Goal: Complete application form

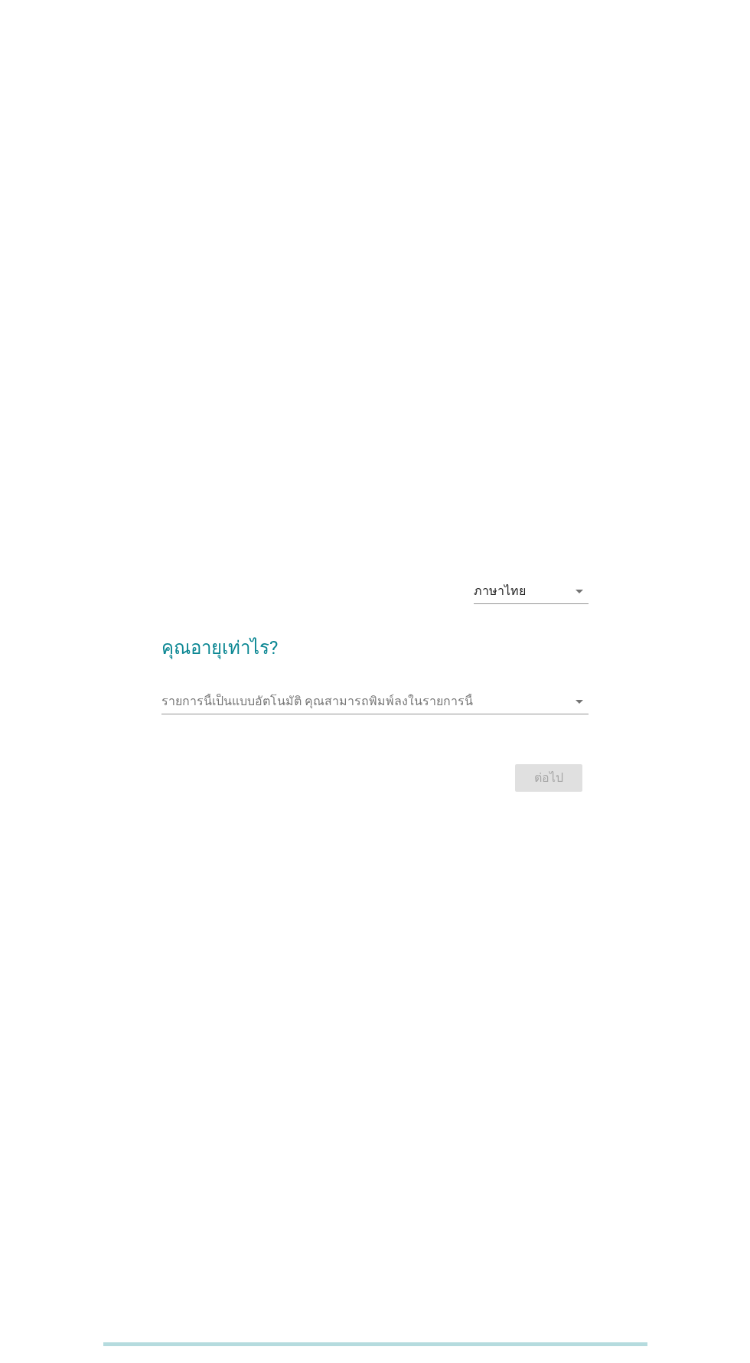
click at [436, 713] on input "รายการนี้เป็นแบบอัตโนมัติ คุณสามารถพิมพ์ลงในรายการนี้" at bounding box center [364, 701] width 405 height 24
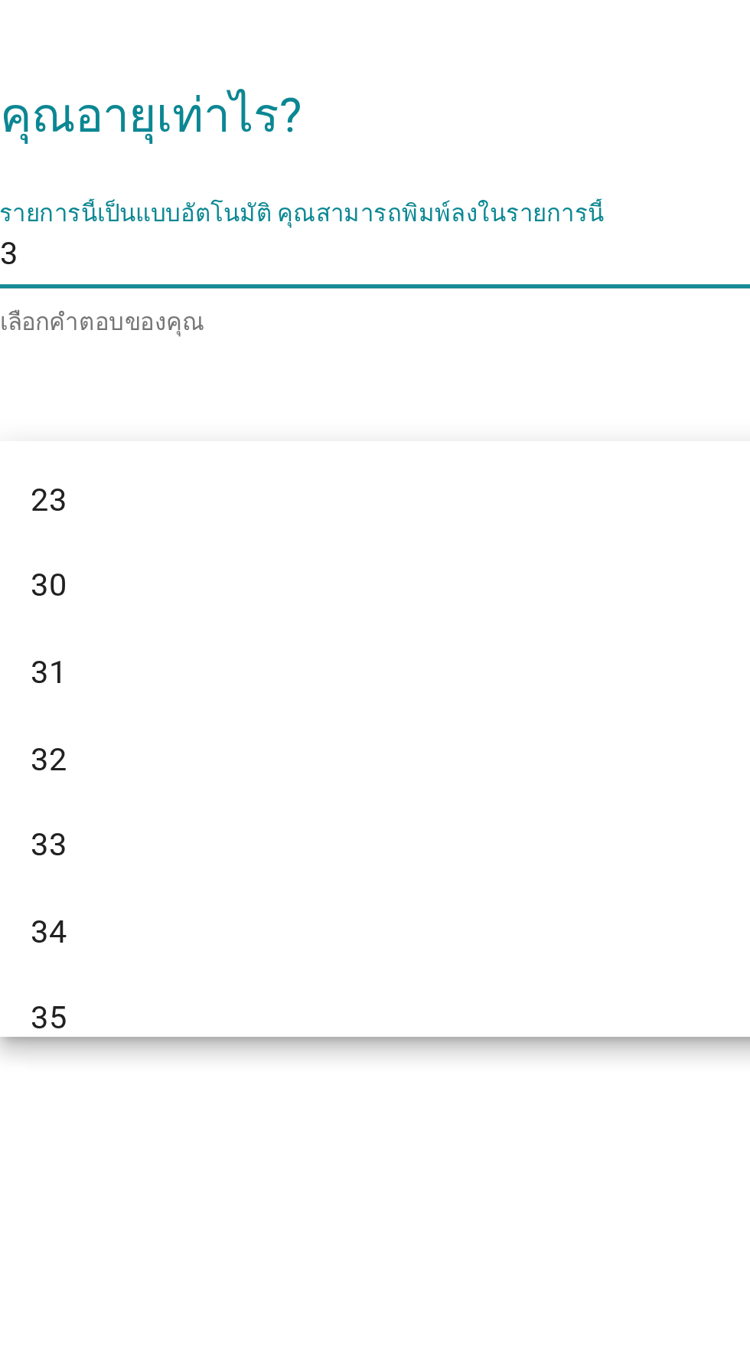
type input "35"
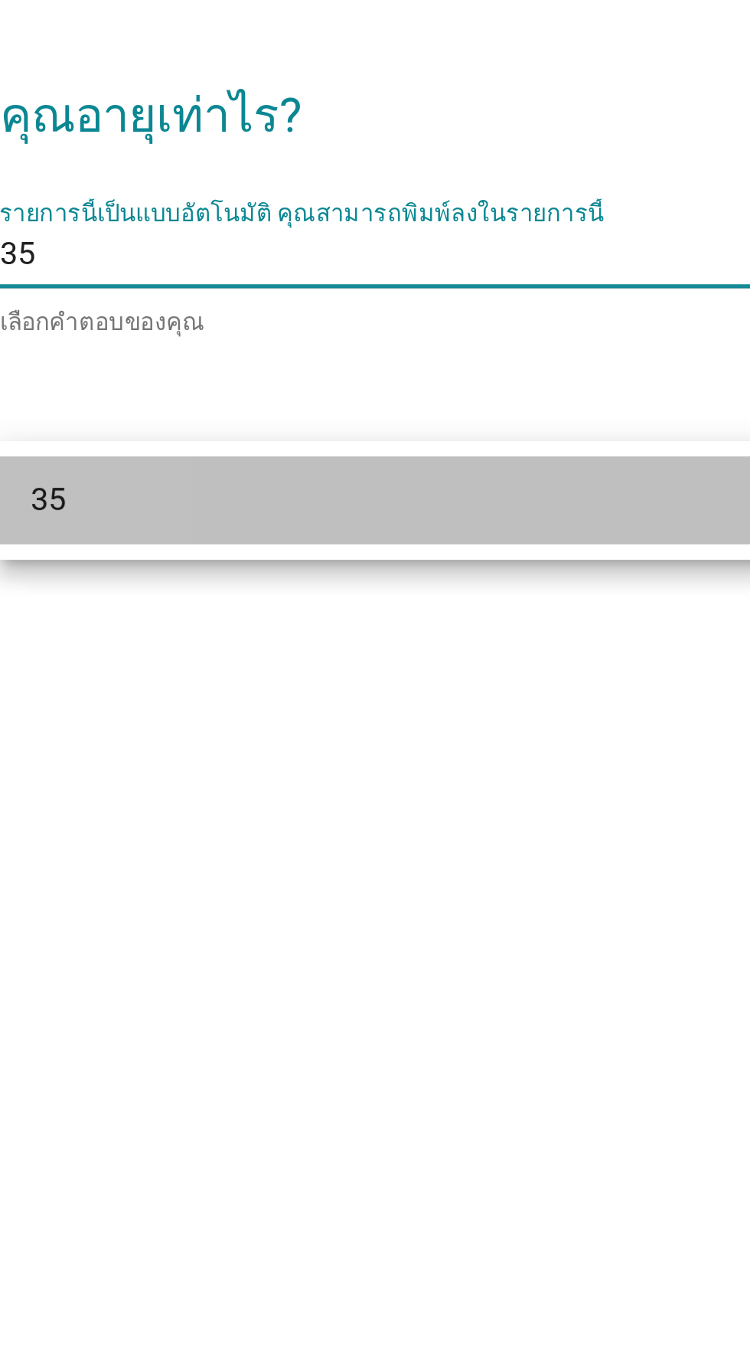
click at [367, 795] on div "35" at bounding box center [358, 794] width 368 height 18
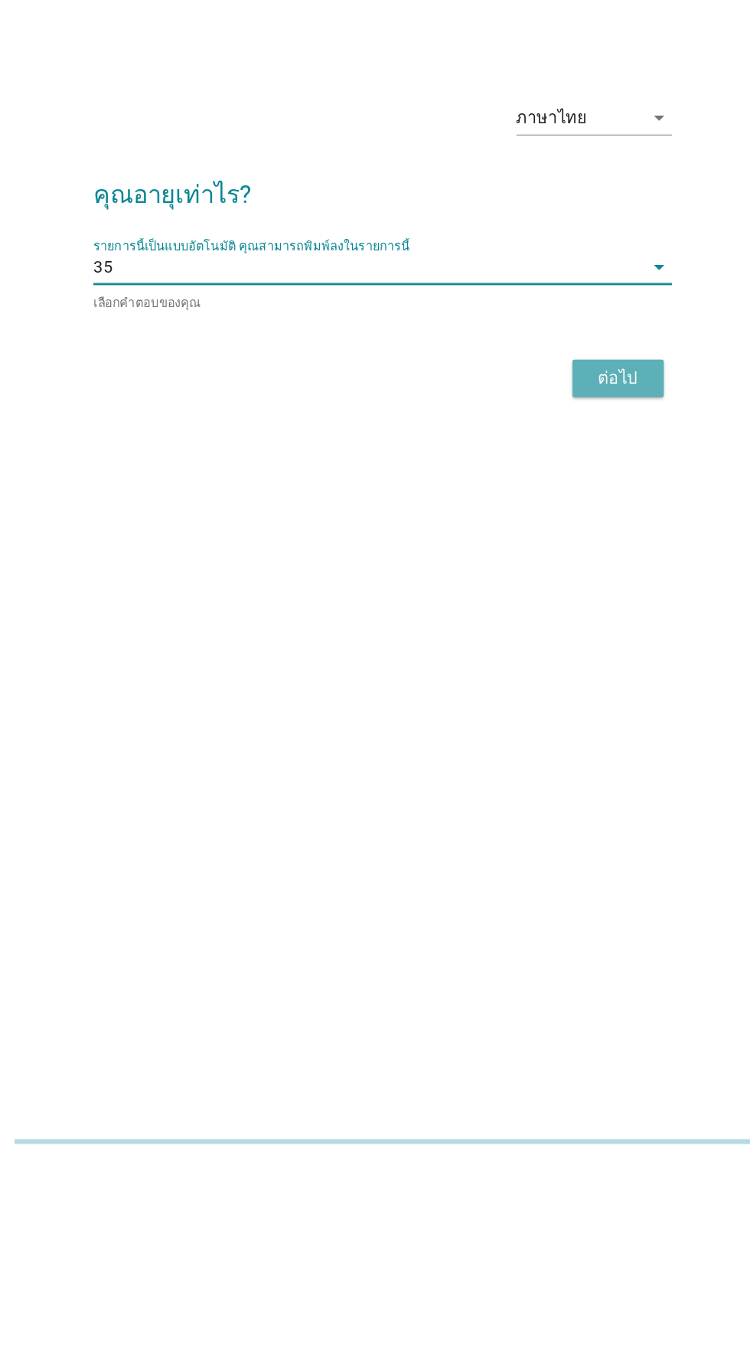
click at [552, 795] on button "ต่อไป" at bounding box center [548, 781] width 67 height 28
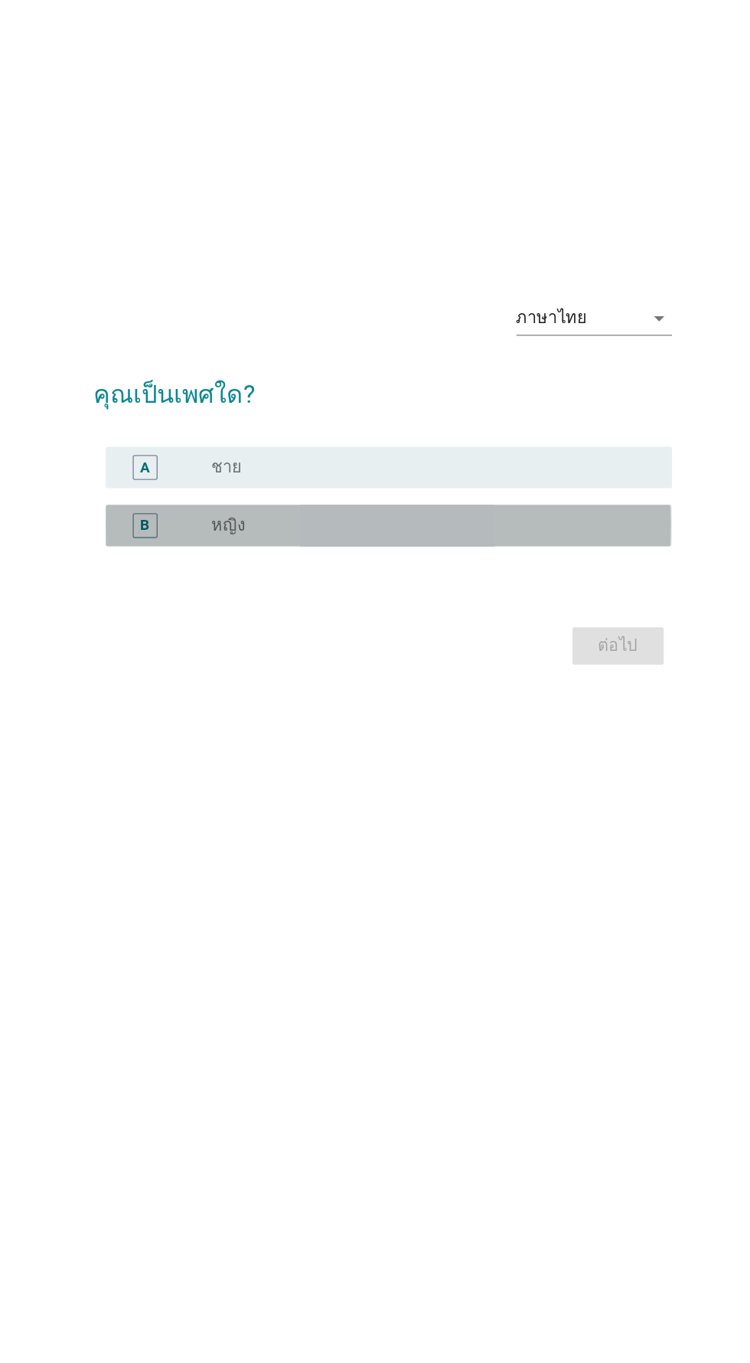
click at [452, 724] on div "radio_button_unchecked หญิง" at bounding box center [406, 716] width 315 height 15
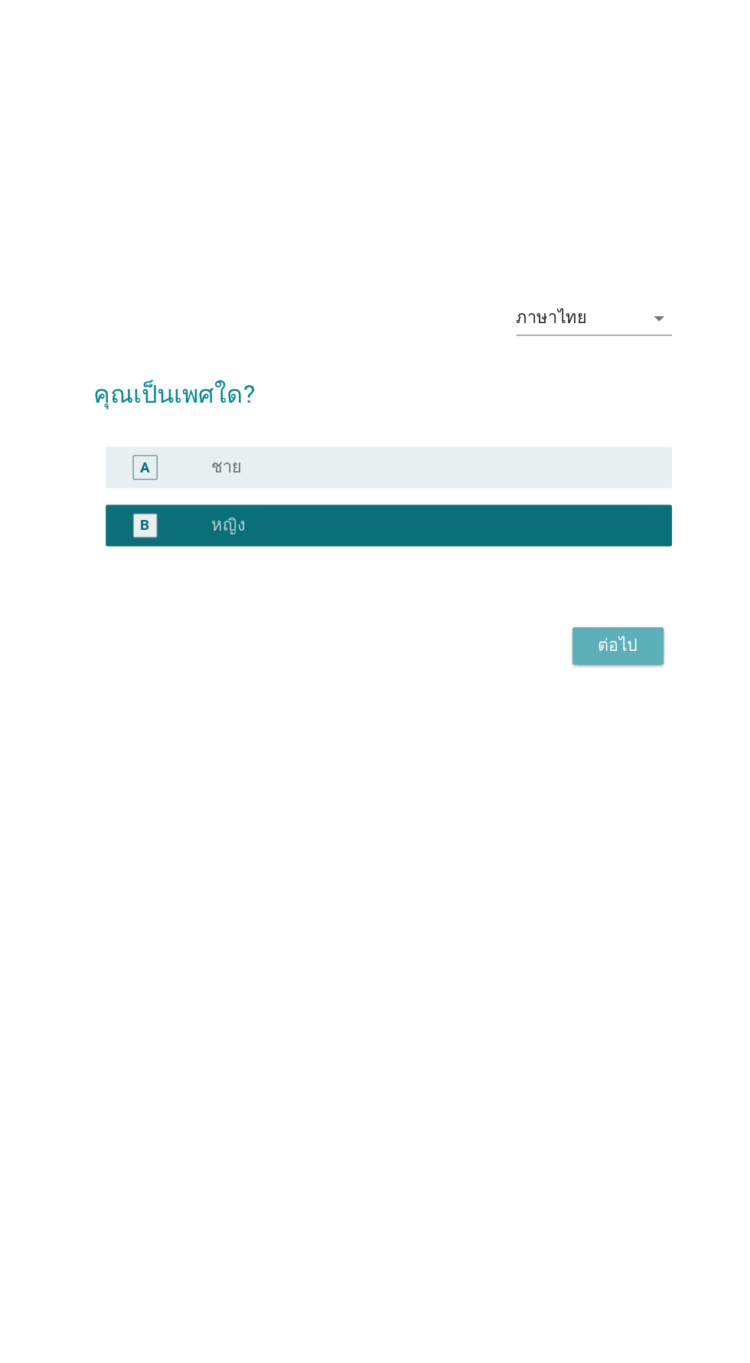
click at [557, 814] on div "ต่อไป" at bounding box center [548, 805] width 43 height 18
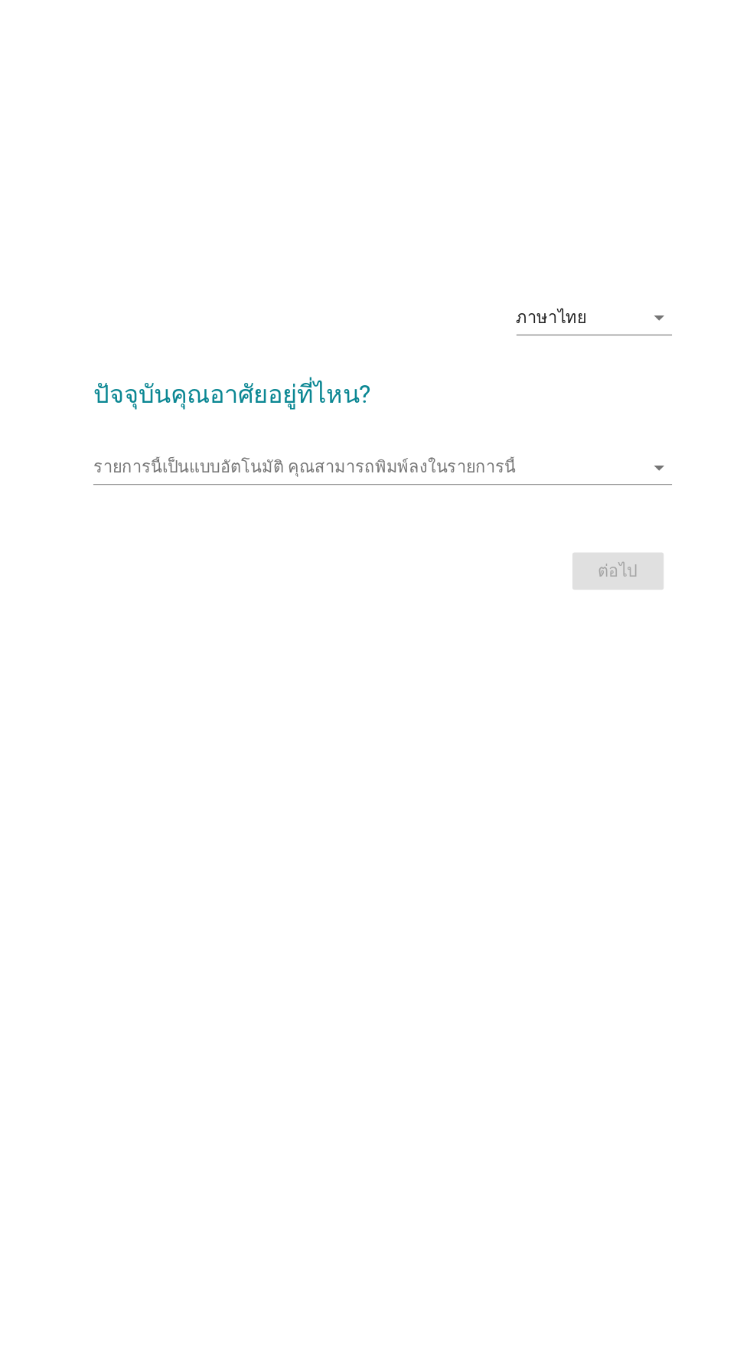
click at [451, 686] on input "รายการนี้เป็นแบบอัตโนมัติ คุณสามารถพิมพ์ลงในรายการนี้" at bounding box center [364, 673] width 405 height 24
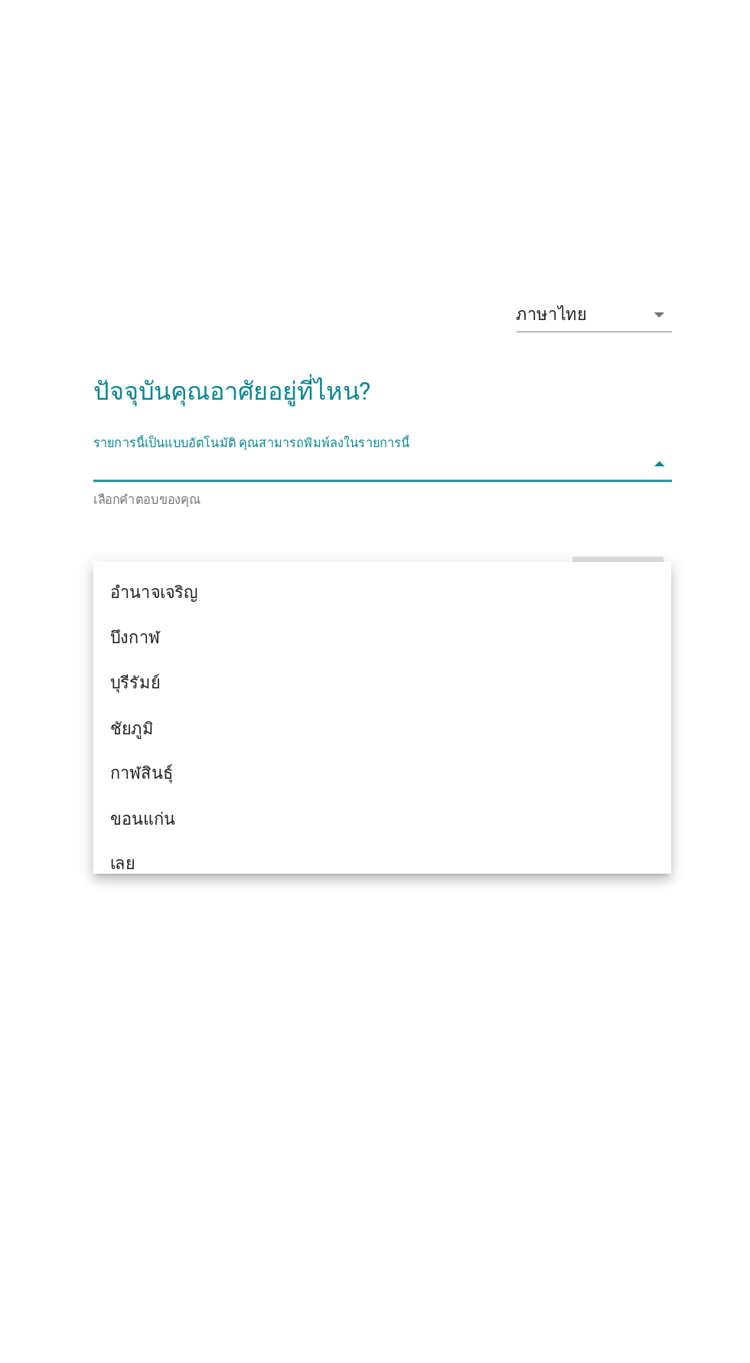
scroll to position [26, 0]
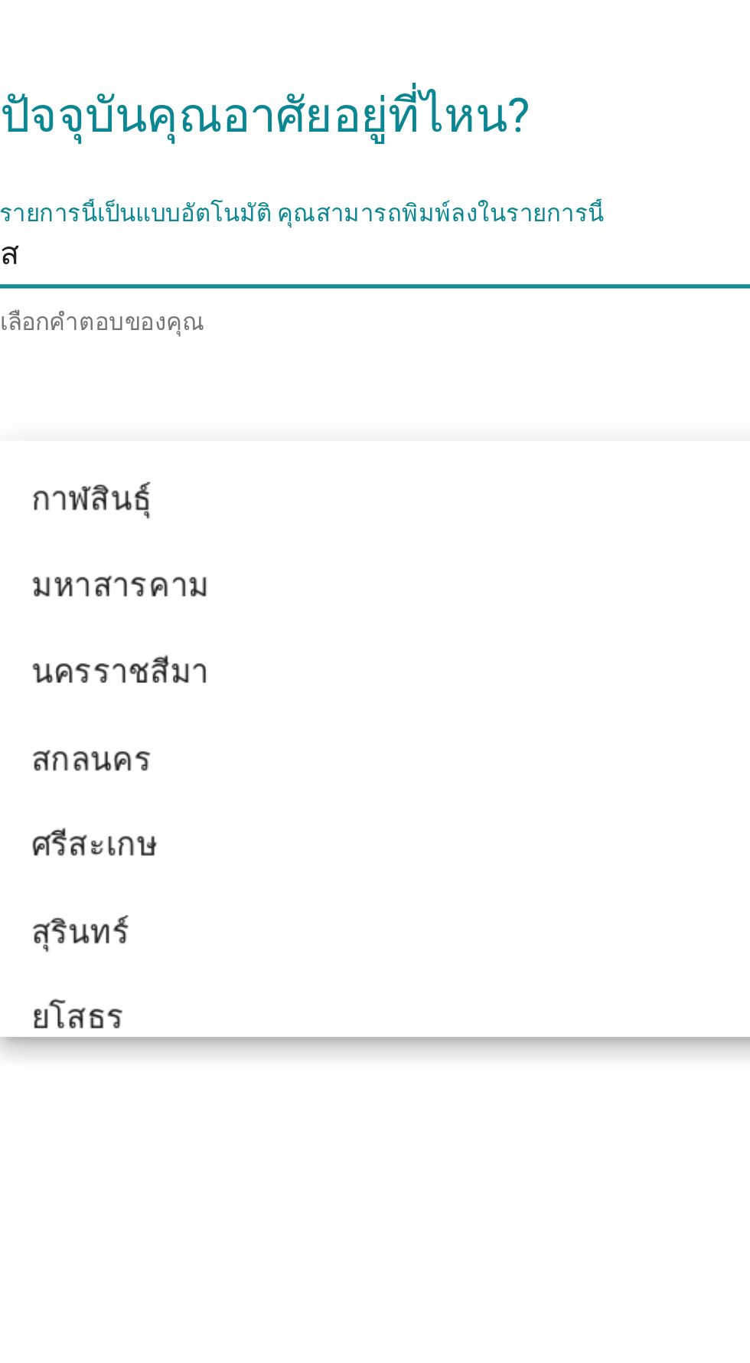
type input "สง"
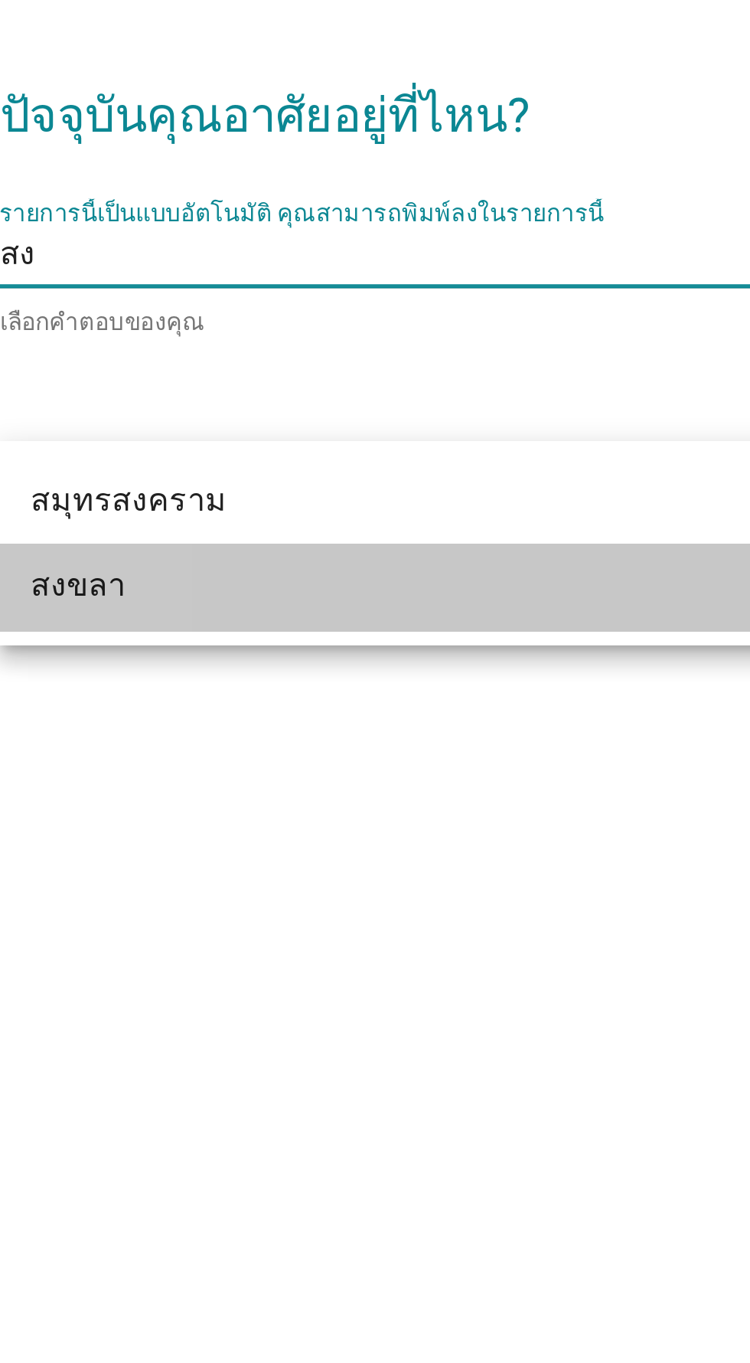
click at [333, 811] on div "สงขลา" at bounding box center [375, 802] width 426 height 34
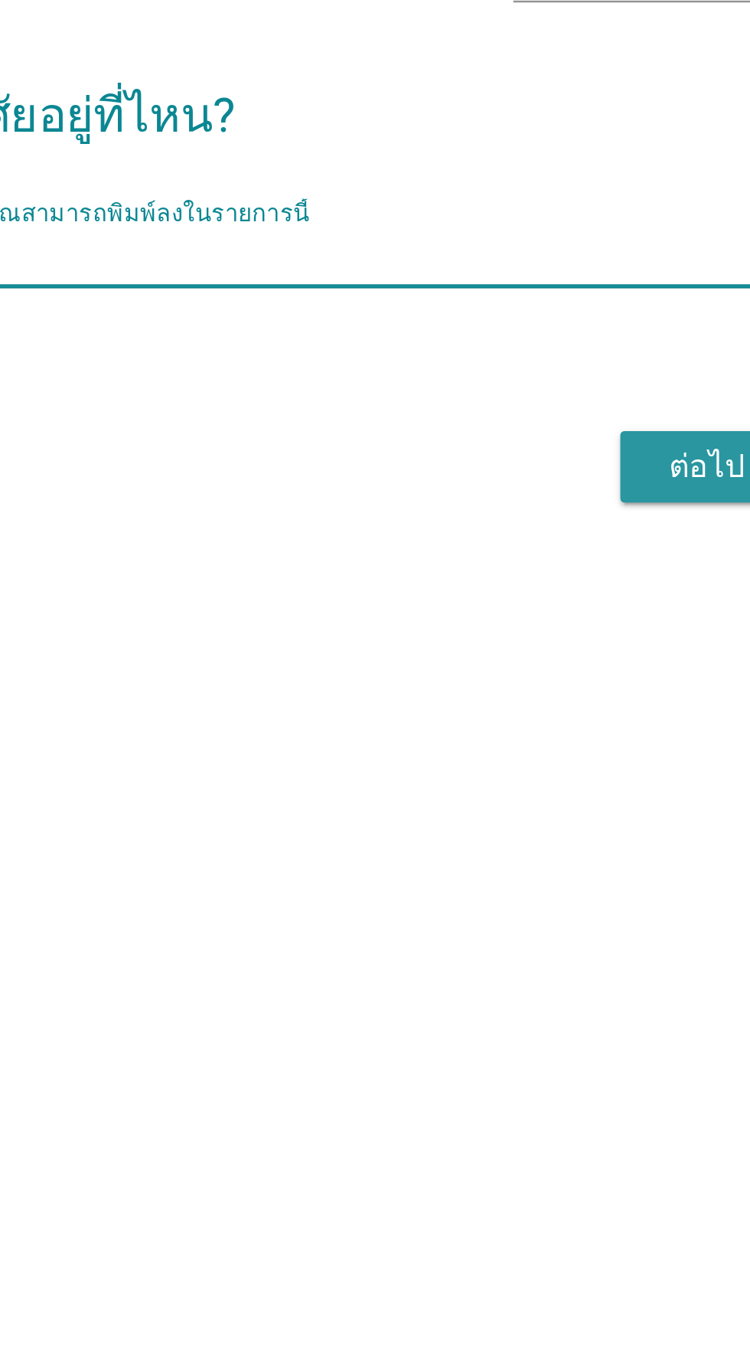
click at [530, 764] on div "ต่อไป" at bounding box center [548, 755] width 43 height 18
